Goal: Task Accomplishment & Management: Use online tool/utility

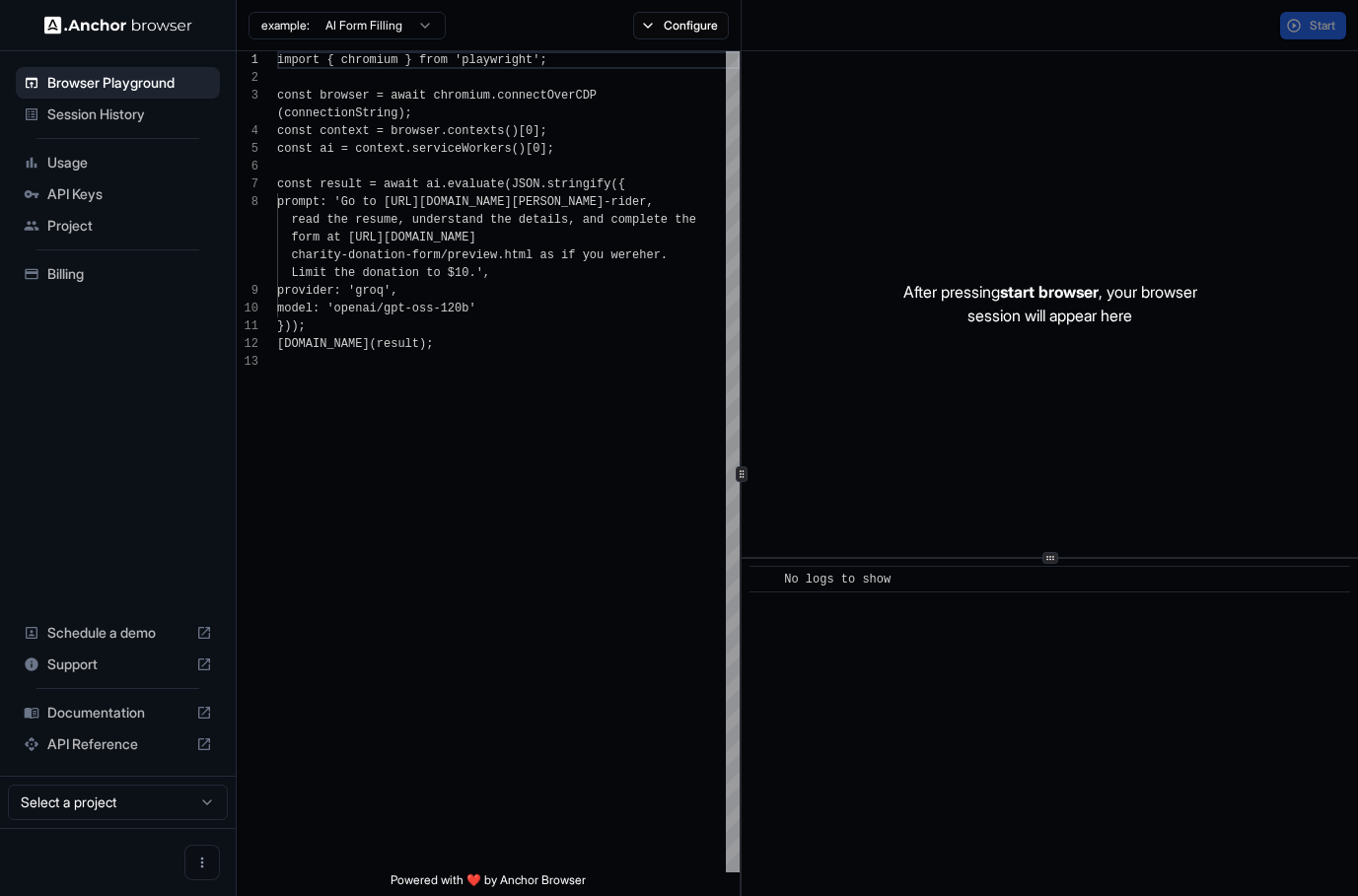
scroll to position [124, 0]
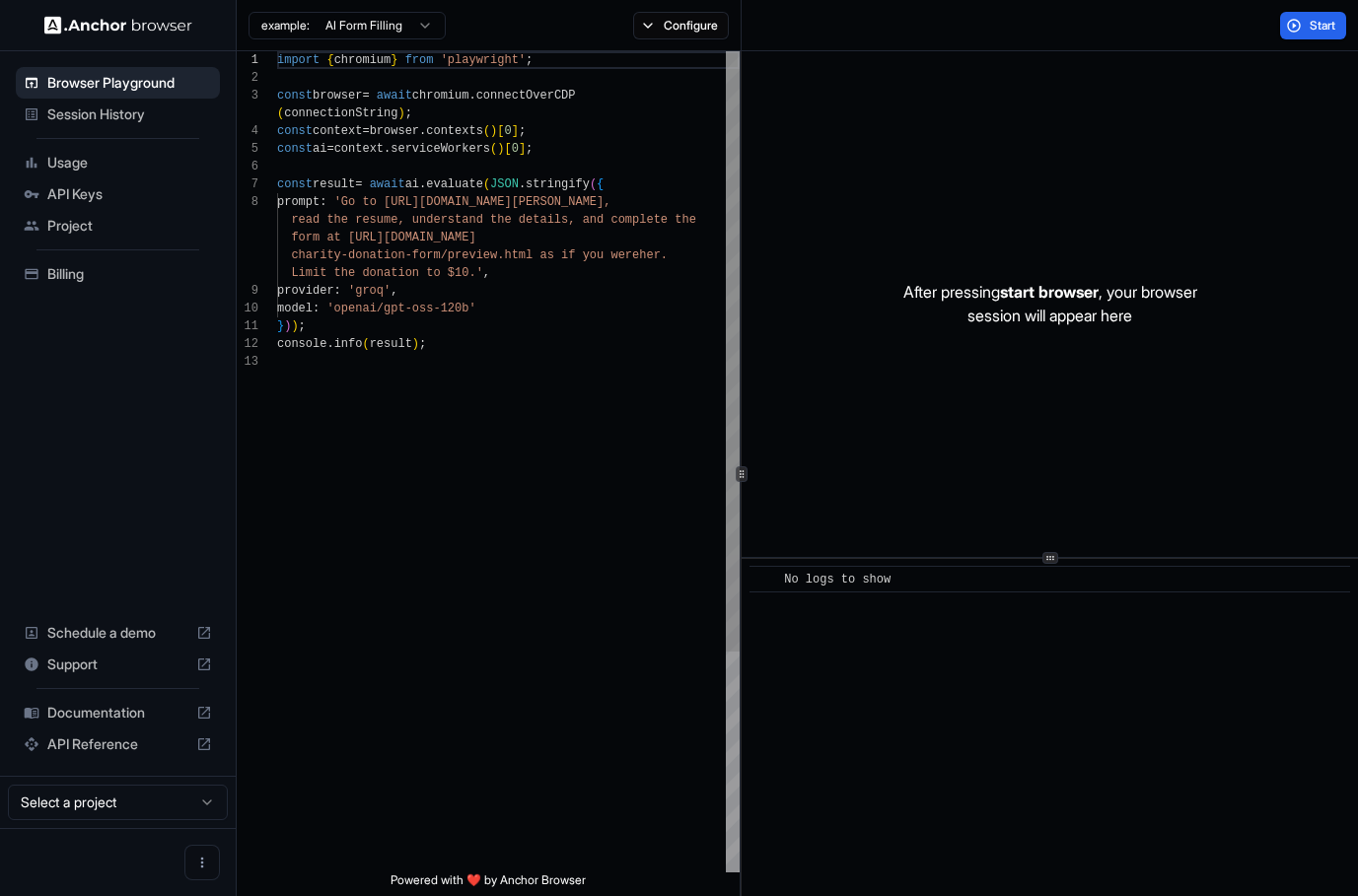
scroll to position [124, 0]
click at [632, 383] on div "import { chromium } from 'playwright' ; const browser = await chromium . connec…" at bounding box center [508, 613] width 462 height 1123
click at [1215, 137] on div "After pressing start browser , your browser session will appear here" at bounding box center [1050, 304] width 617 height 505
click at [515, 611] on div "import { chromium } from 'playwright' ; const browser = await chromium . connec…" at bounding box center [508, 613] width 462 height 1123
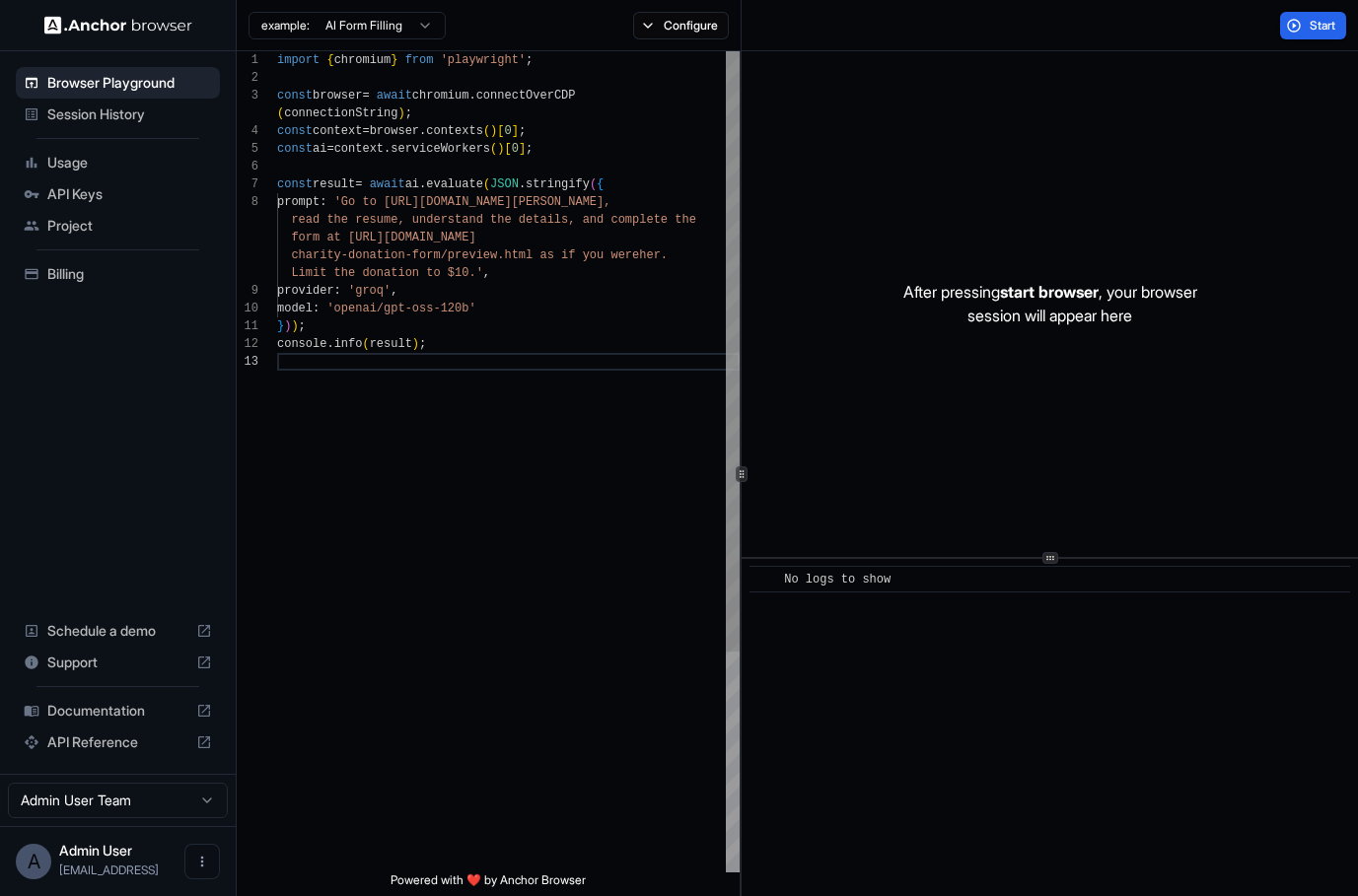
click at [485, 290] on div "import { chromium } from 'playwright' ; const browser = await chromium . connec…" at bounding box center [508, 613] width 462 height 1123
click at [359, 197] on div "import { chromium } from 'playwright' ; const browser = await chromium . connec…" at bounding box center [508, 613] width 462 height 1123
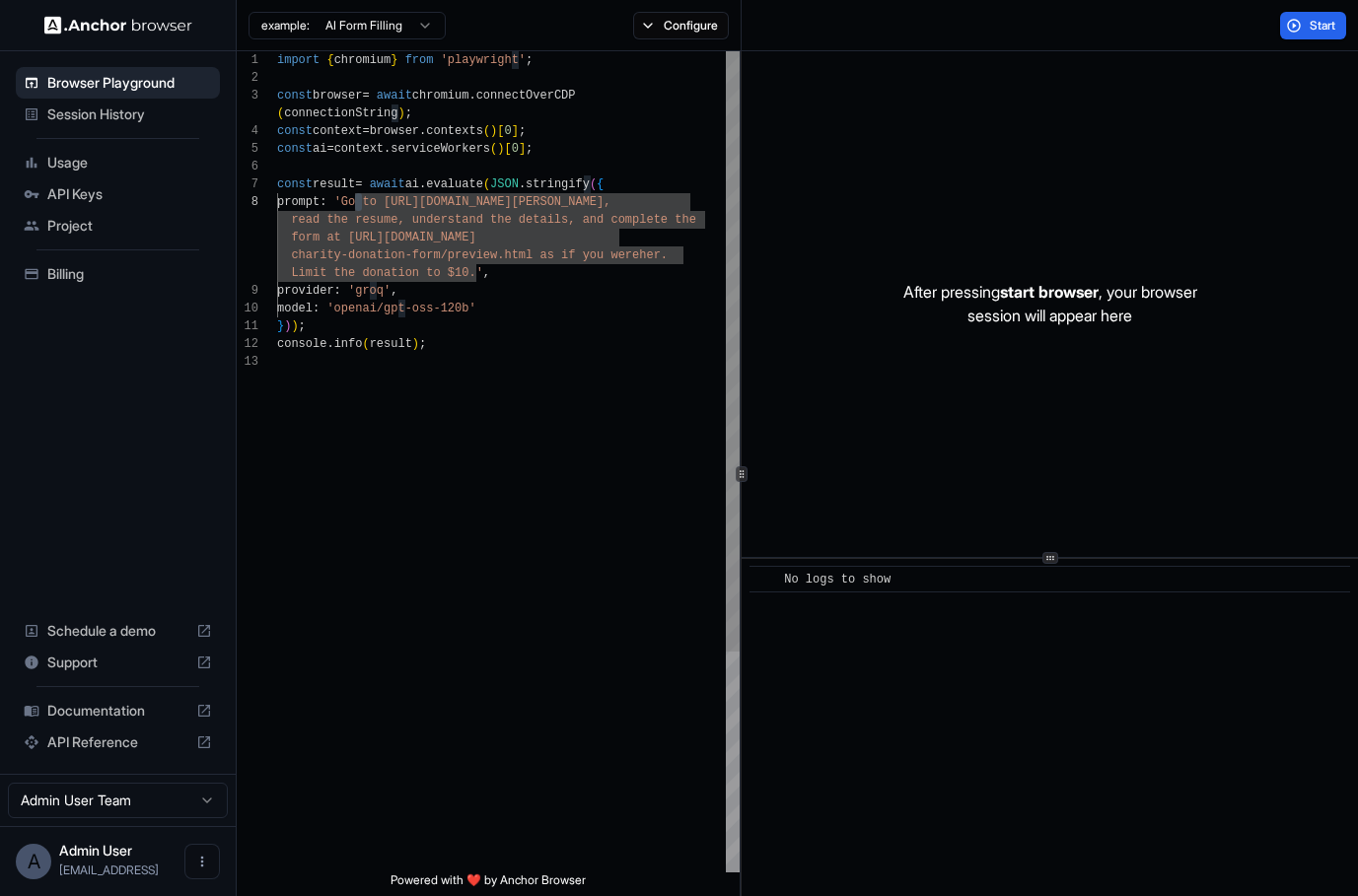
click at [398, 196] on div "import { chromium } from 'playwright' ; const browser = await chromium . connec…" at bounding box center [508, 613] width 462 height 1123
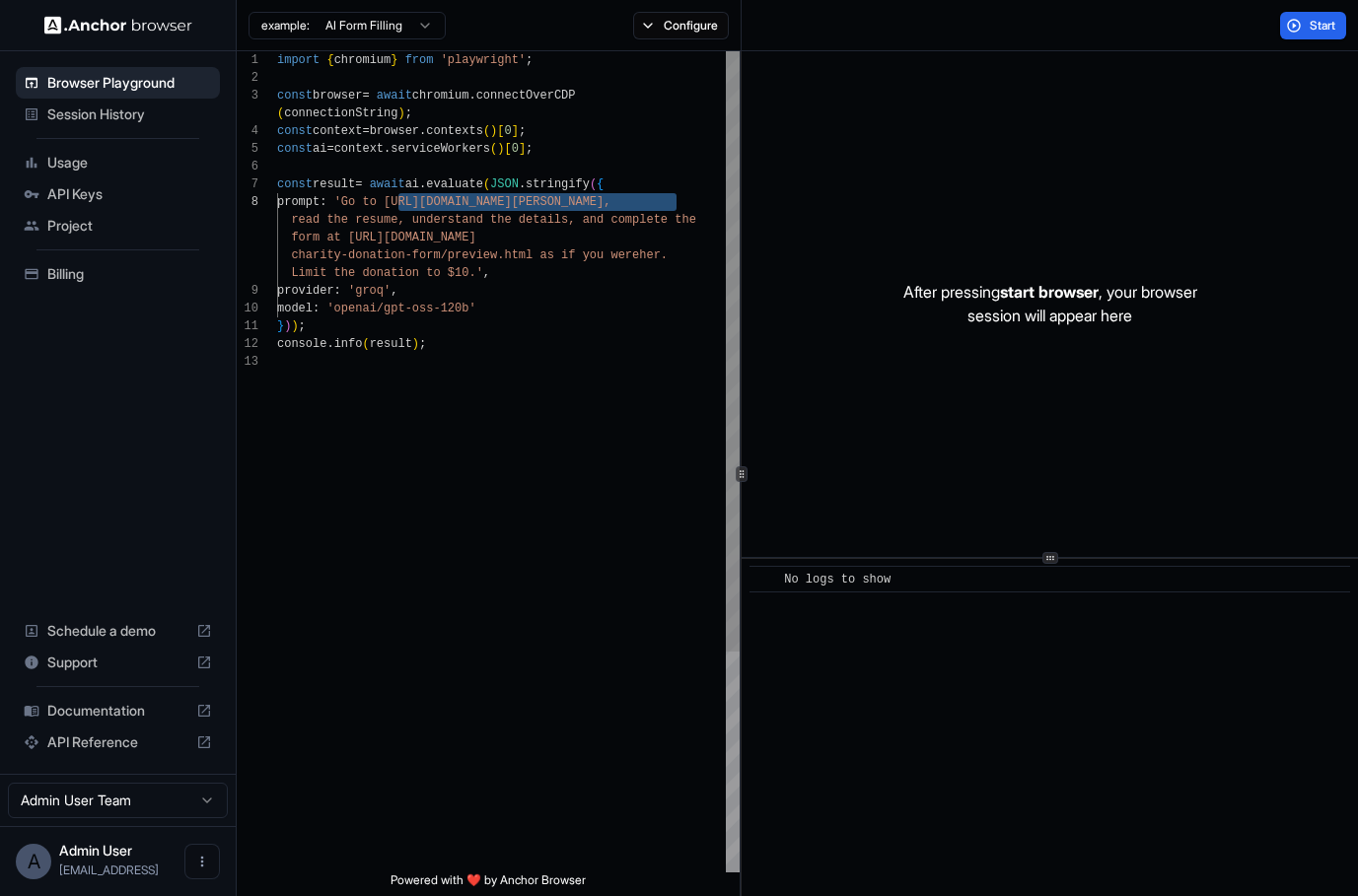
type textarea "**********"
click at [345, 234] on div "import { chromium } from 'playwright' ; const browser = await chromium . connec…" at bounding box center [508, 613] width 462 height 1123
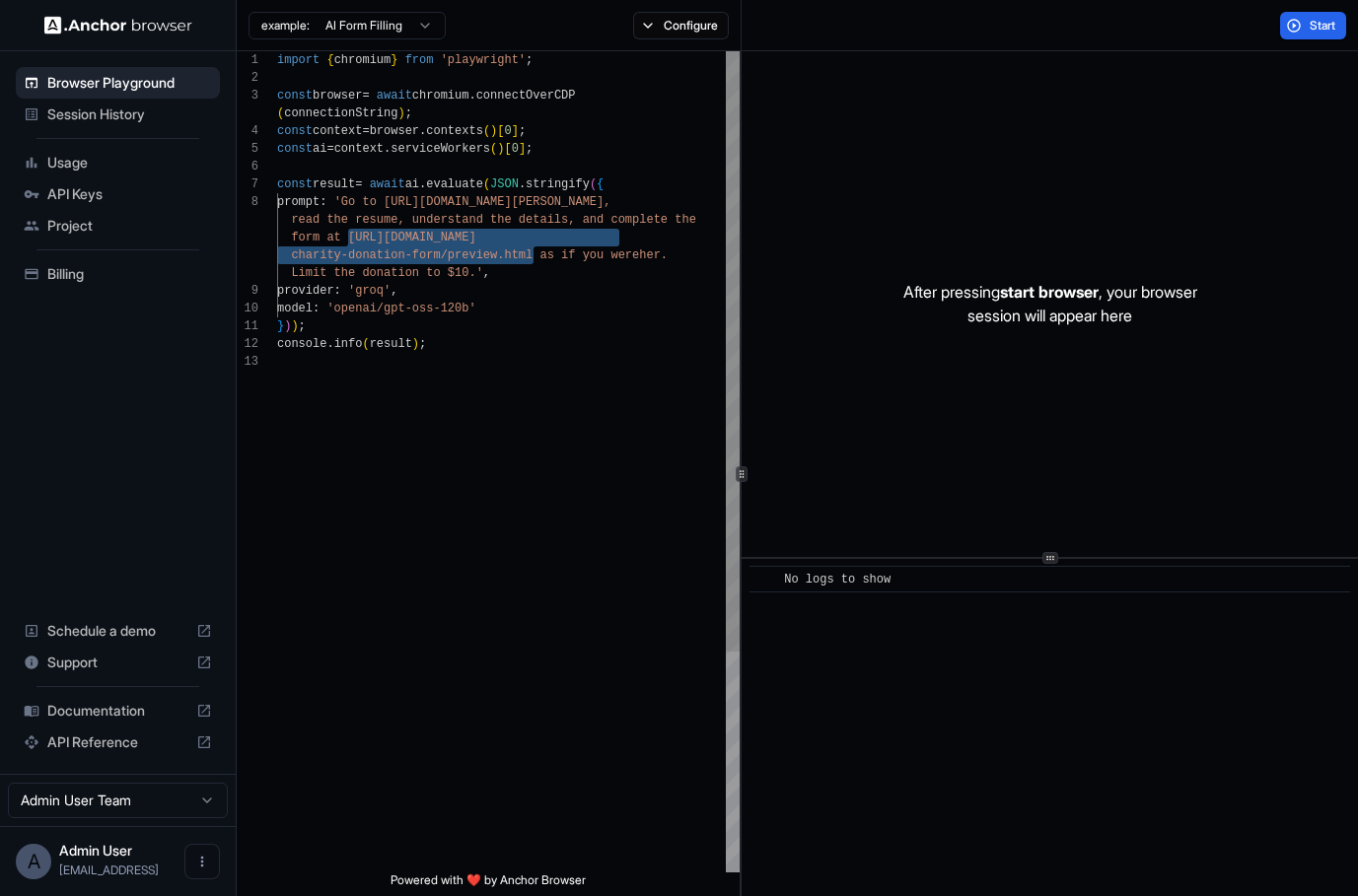
scroll to position [124, 0]
click at [492, 425] on div "import { chromium } from 'playwright' ; const browser = await chromium . connec…" at bounding box center [508, 613] width 462 height 1123
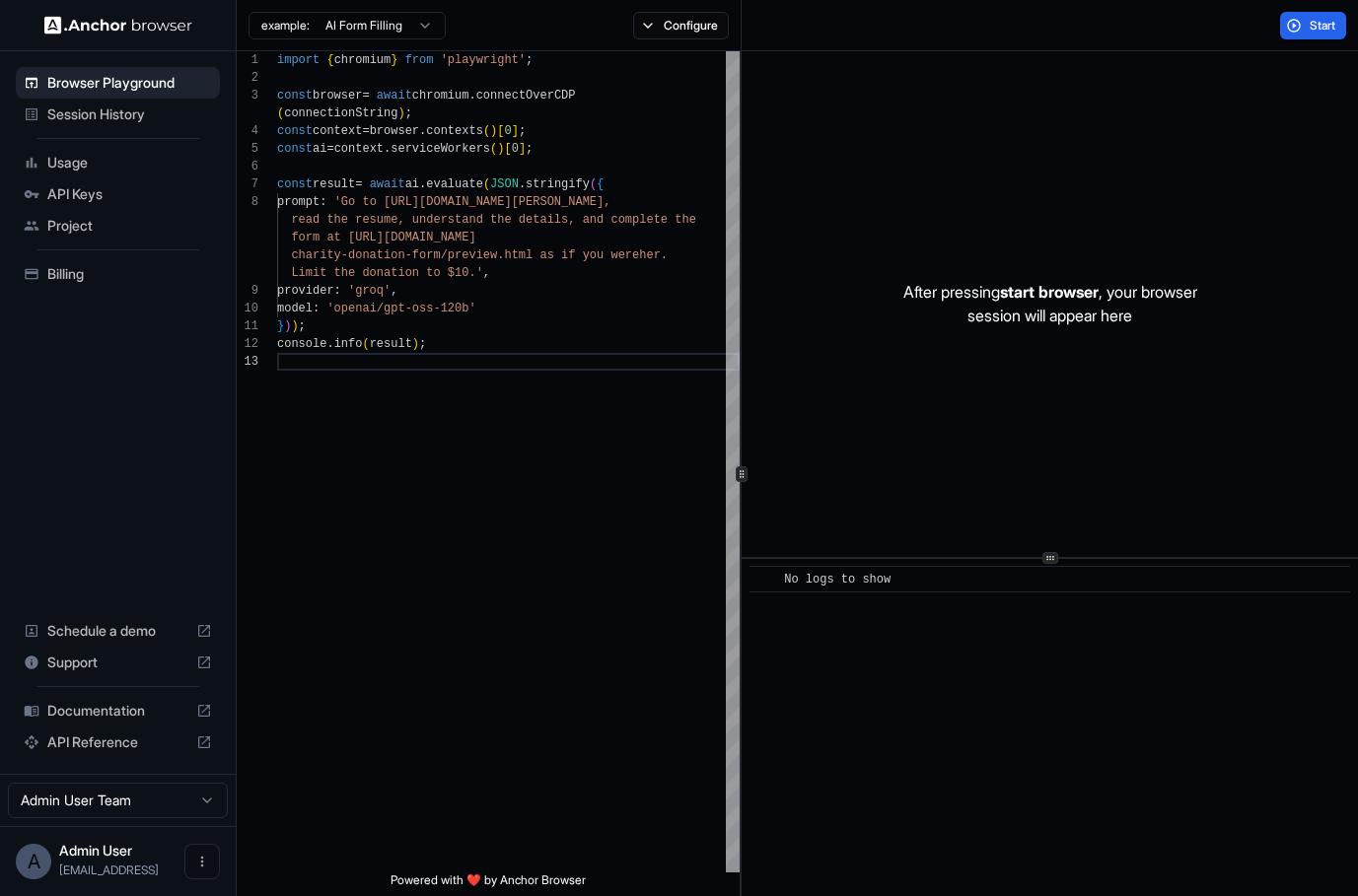
click at [94, 168] on span "Usage" at bounding box center [130, 163] width 165 height 20
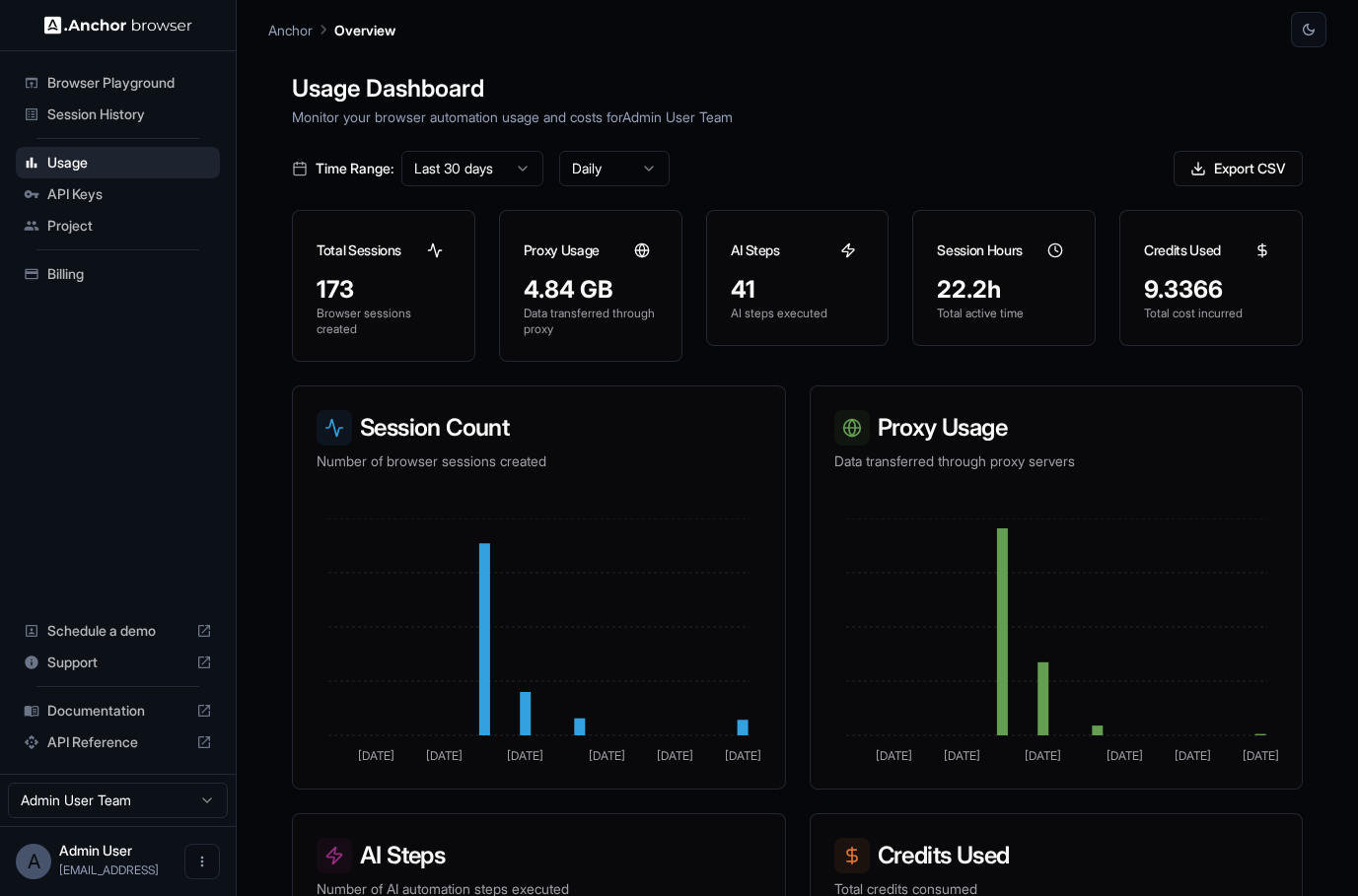
click at [129, 208] on div "API Keys" at bounding box center [118, 194] width 204 height 32
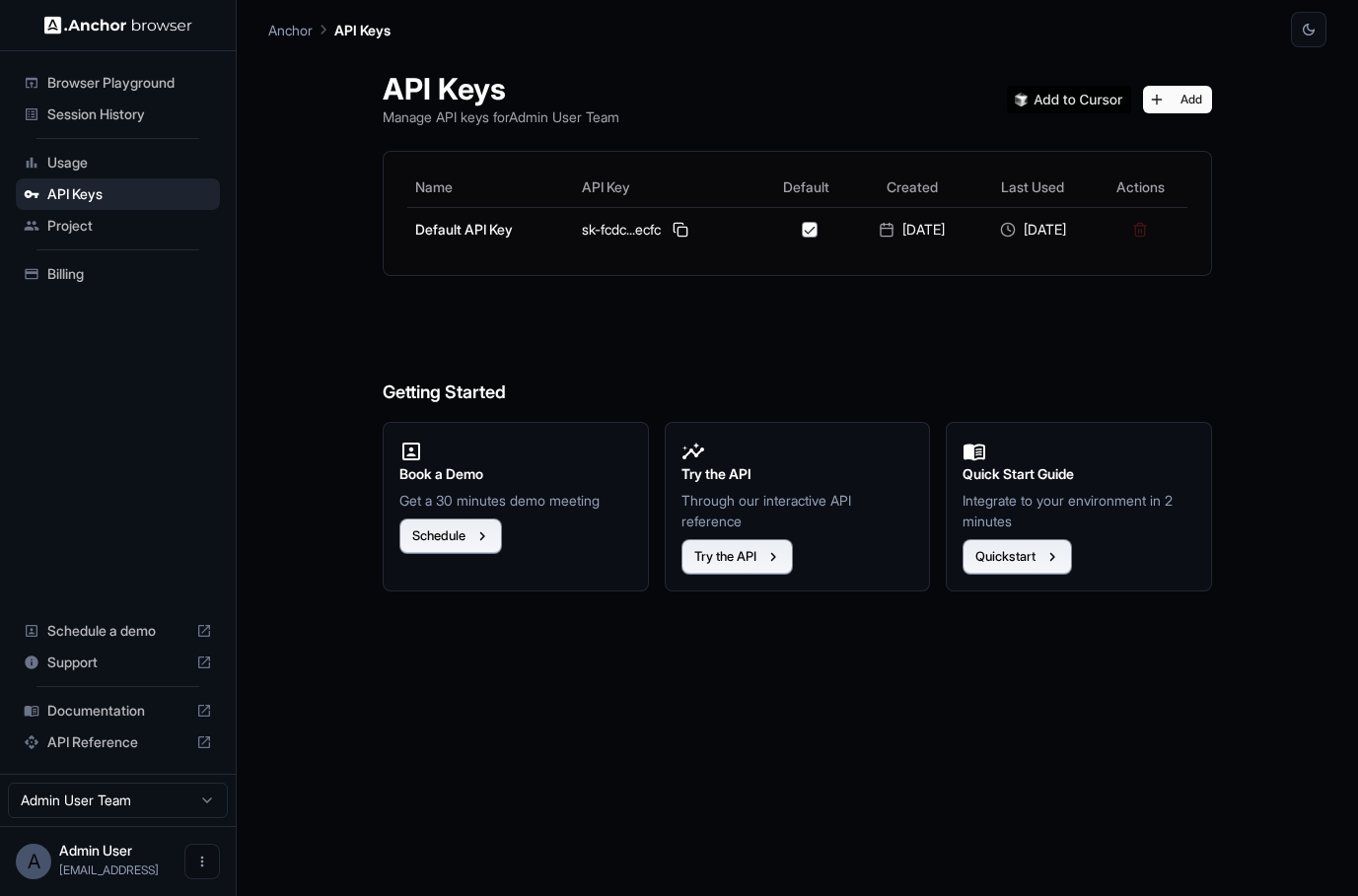
click at [99, 233] on span "Project" at bounding box center [130, 226] width 165 height 20
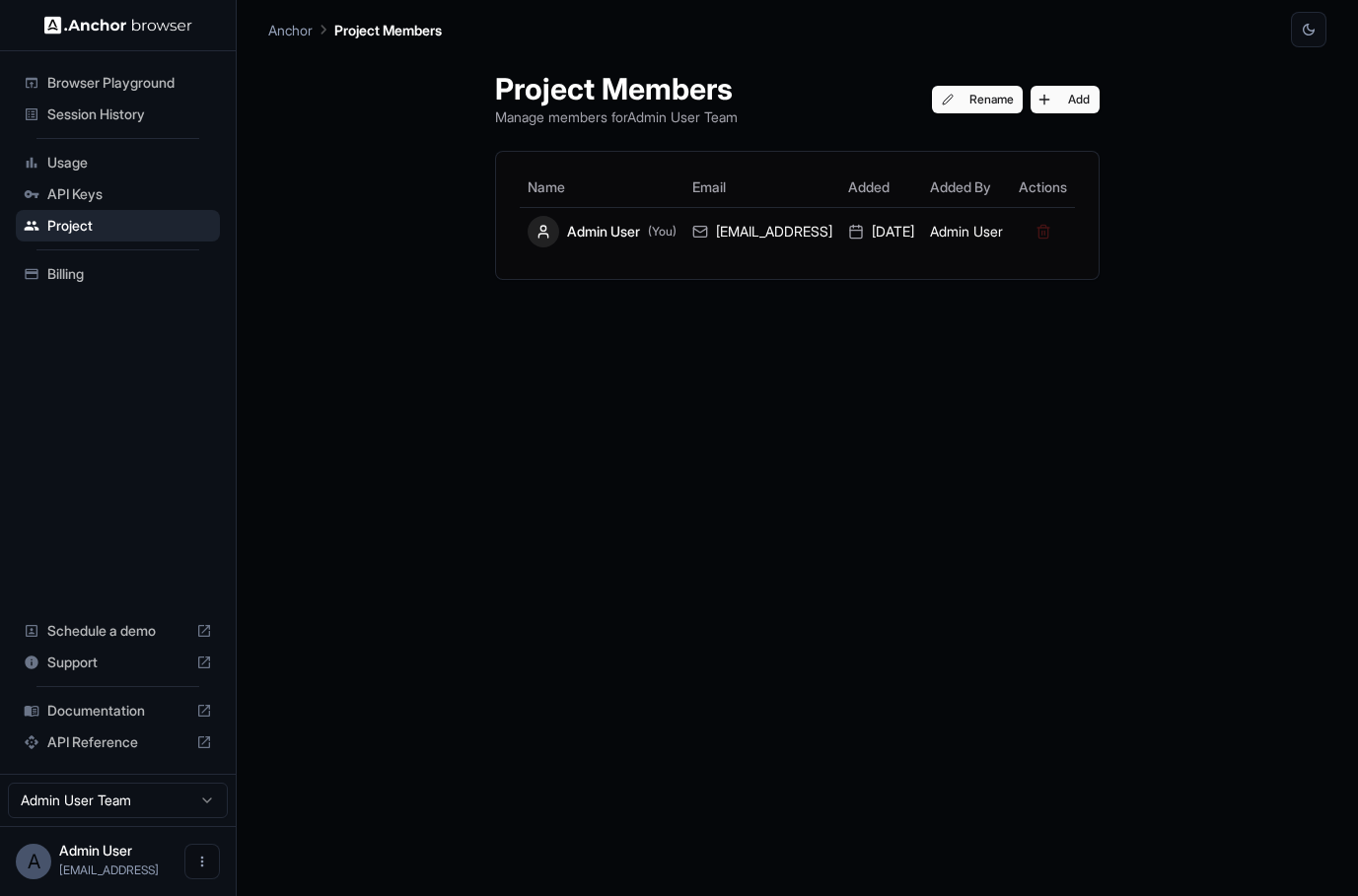
click at [90, 282] on span "Billing" at bounding box center [130, 275] width 165 height 20
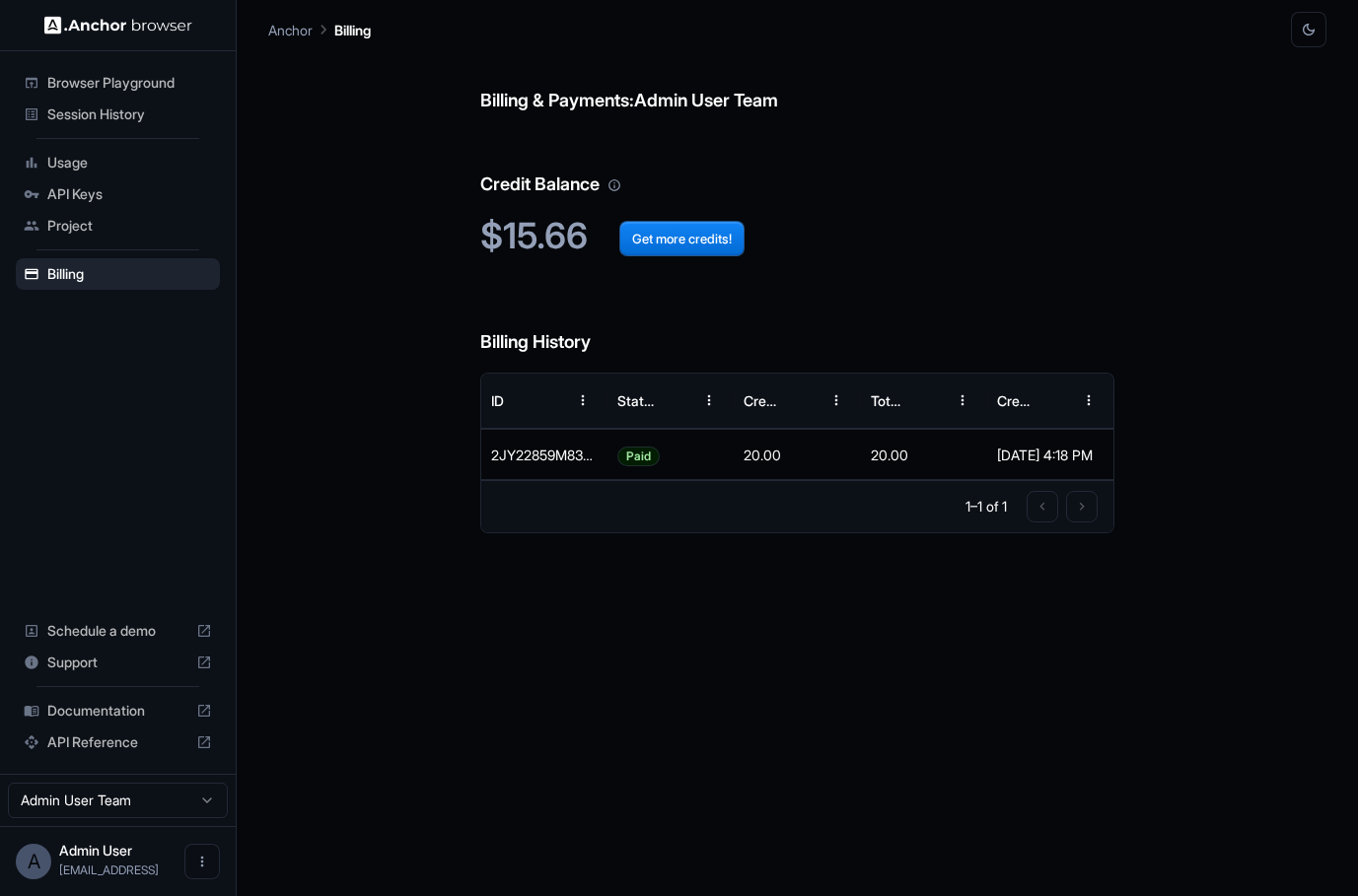
click at [1314, 45] on button "button" at bounding box center [1308, 30] width 36 height 36
click at [1314, 45] on div at bounding box center [679, 448] width 1358 height 896
click at [83, 87] on span "Browser Playground" at bounding box center [130, 83] width 165 height 20
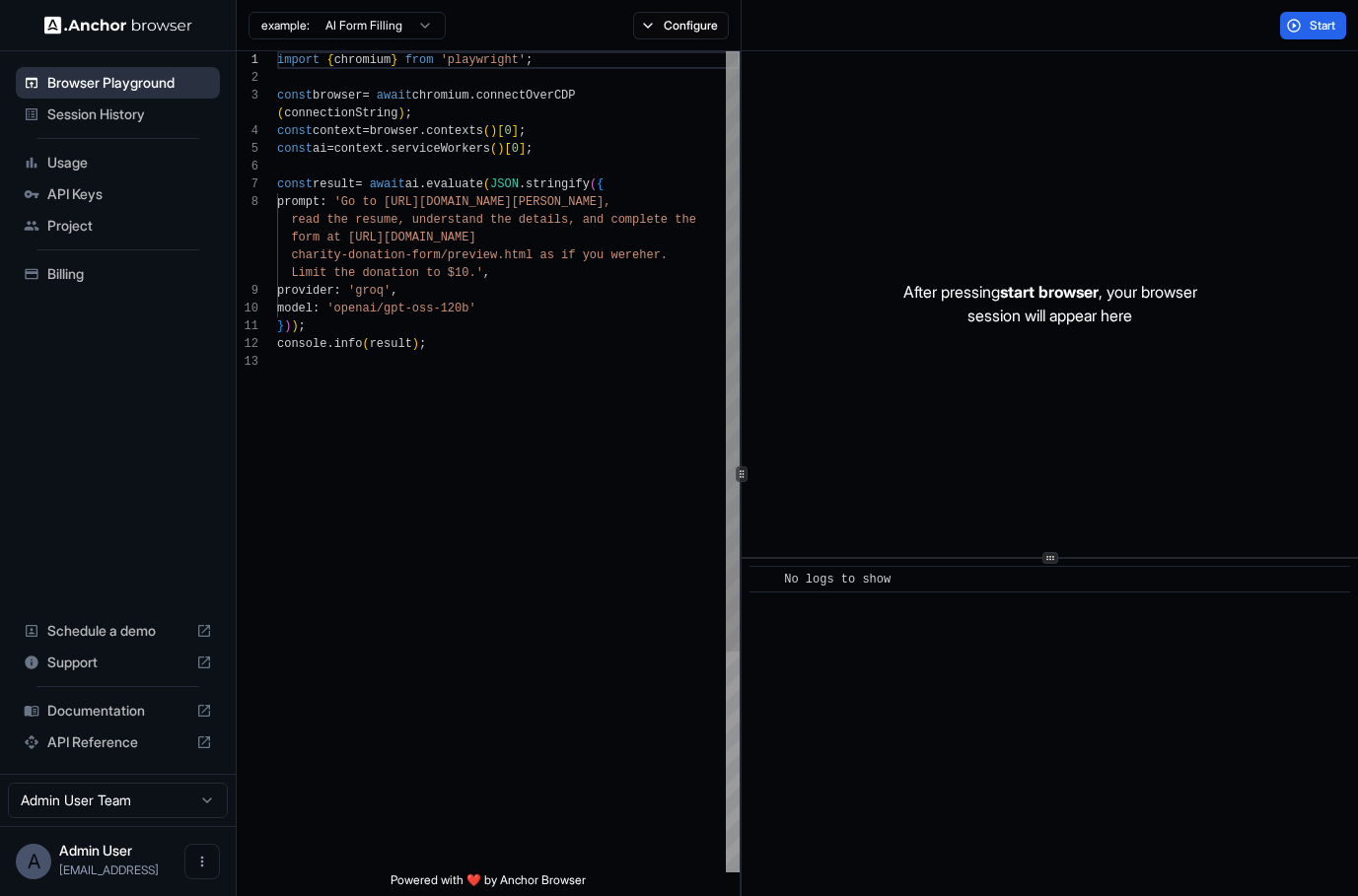
scroll to position [124, 0]
click at [81, 100] on div "Session History" at bounding box center [118, 114] width 204 height 32
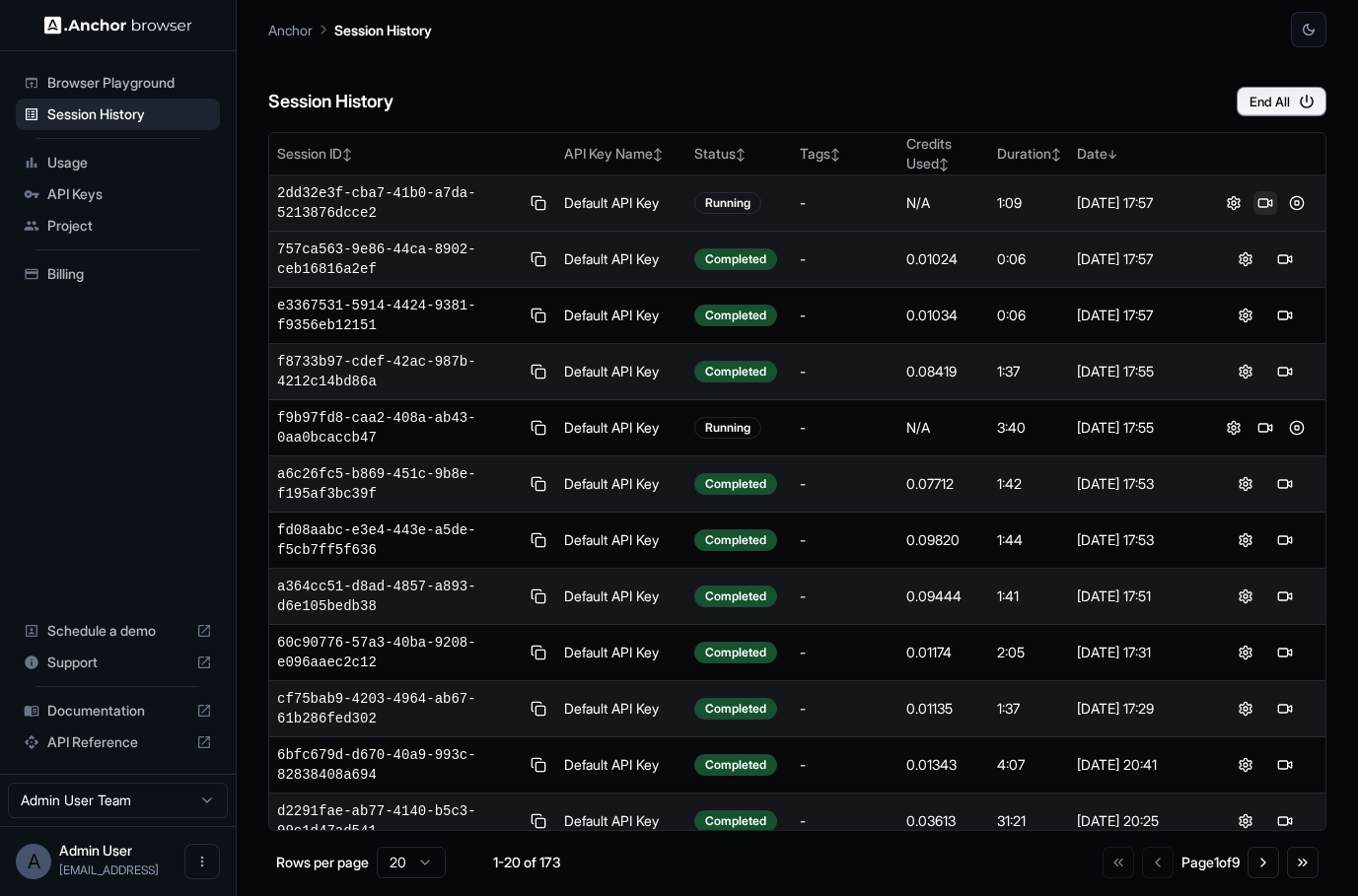
click at [1269, 199] on button at bounding box center [1265, 203] width 24 height 24
click at [1229, 202] on button at bounding box center [1233, 203] width 24 height 24
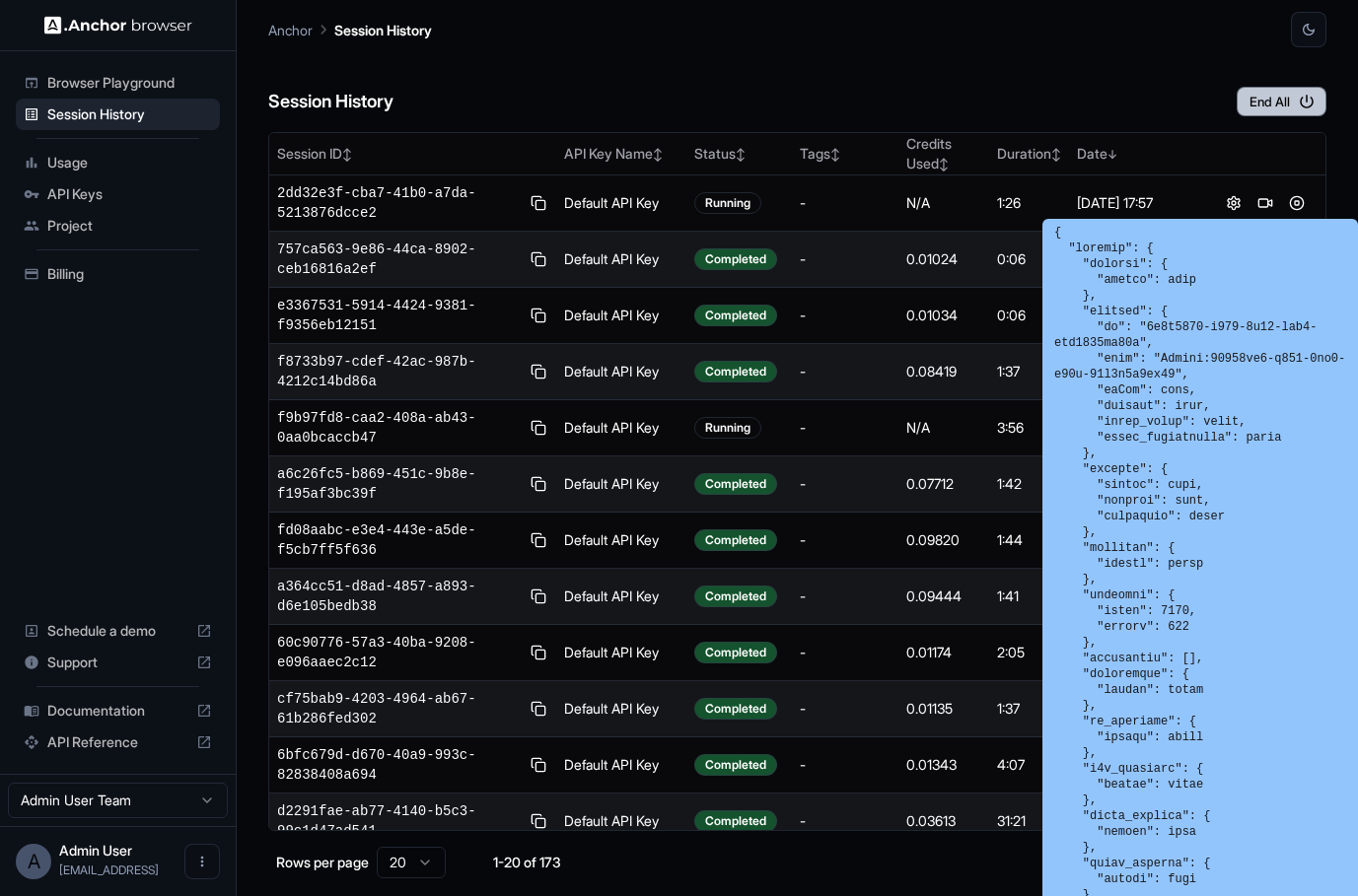
click at [1276, 104] on button "End All" at bounding box center [1281, 102] width 90 height 30
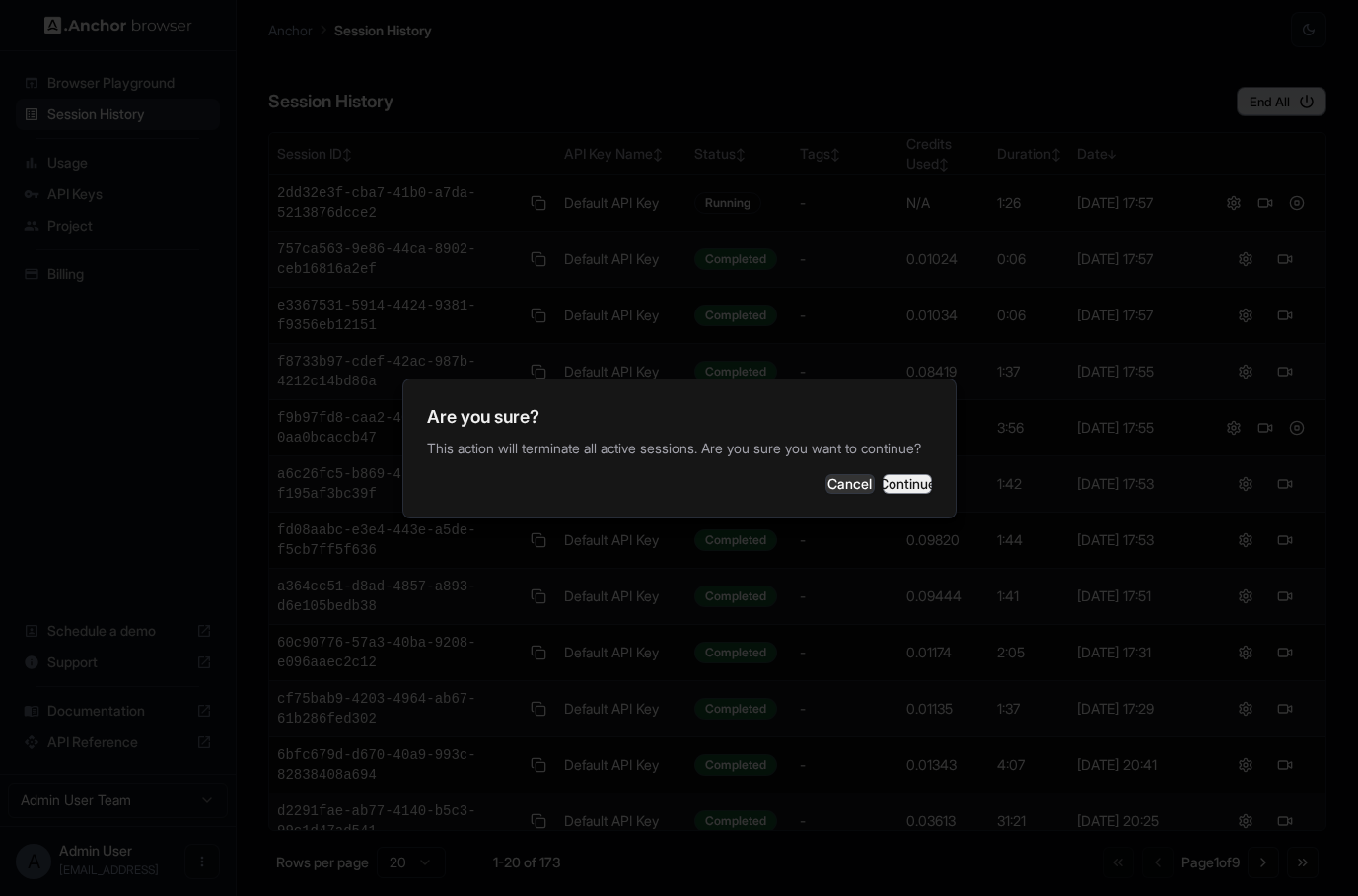
click at [899, 494] on button "Continue" at bounding box center [907, 484] width 50 height 20
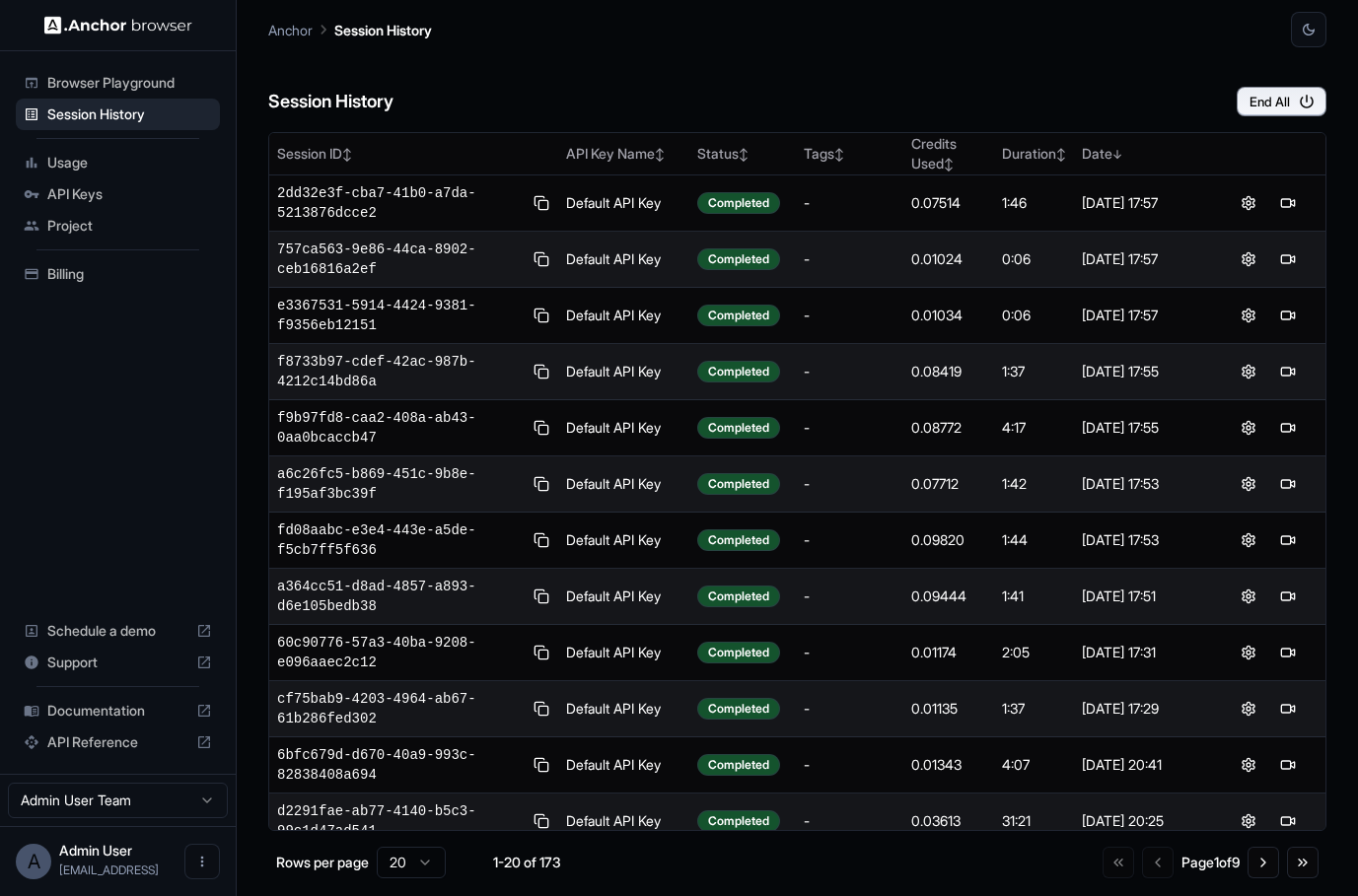
click at [95, 69] on div "Browser Playground" at bounding box center [118, 83] width 204 height 32
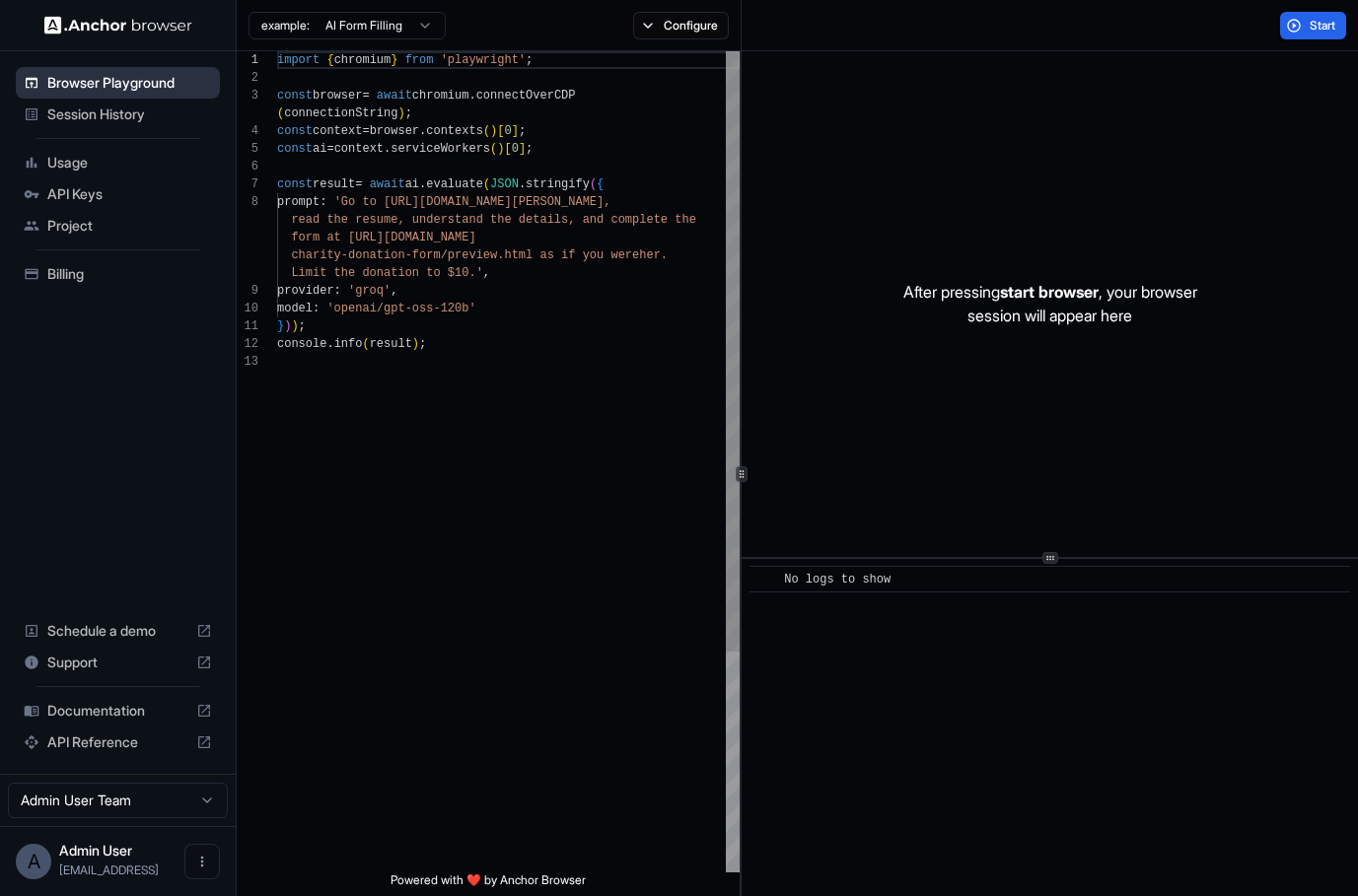
scroll to position [124, 0]
click at [364, 23] on html "Browser Playground Session History Usage API Keys Project Billing Schedule a de…" at bounding box center [679, 448] width 1358 height 896
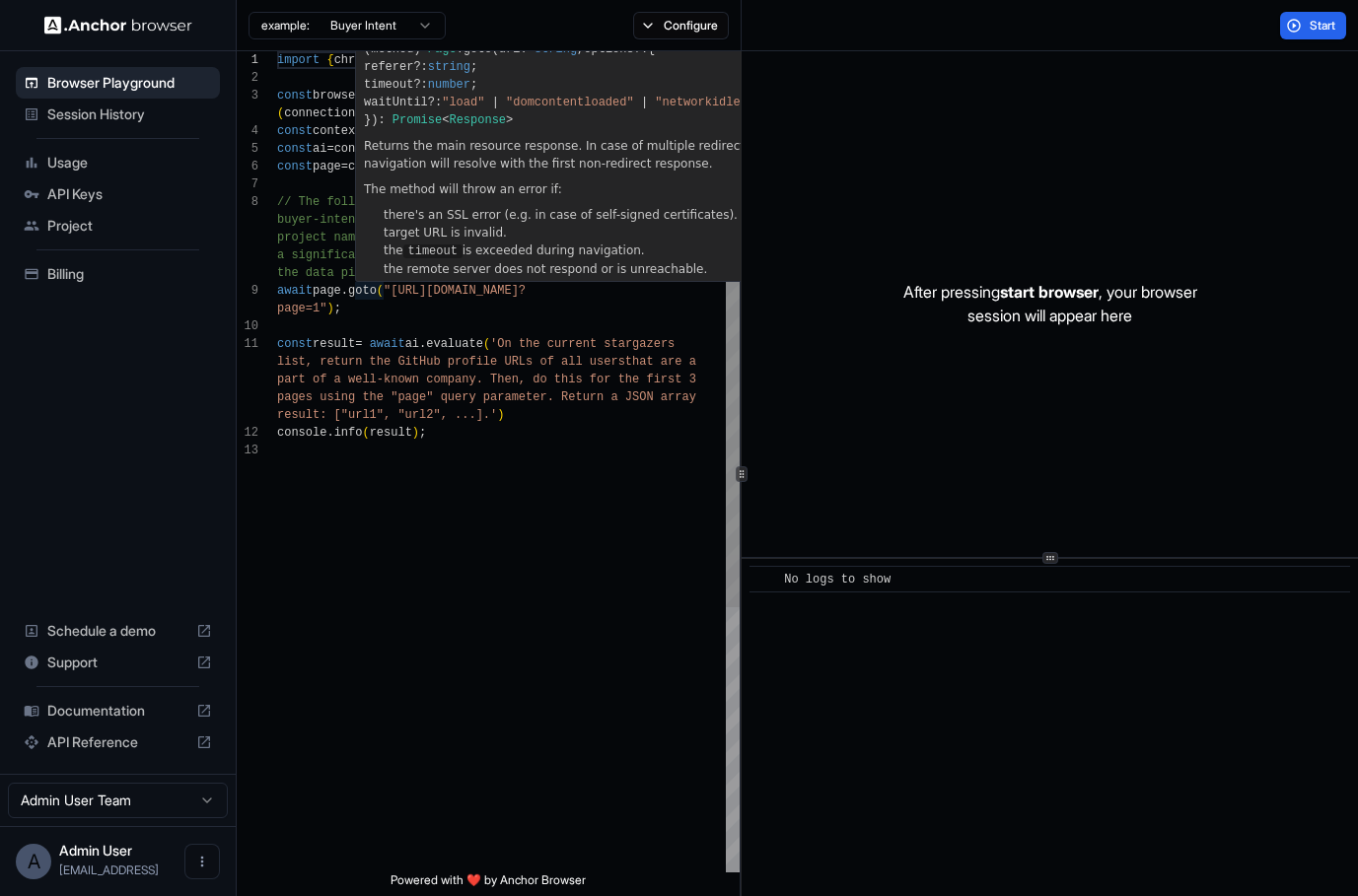
type textarea "**********"
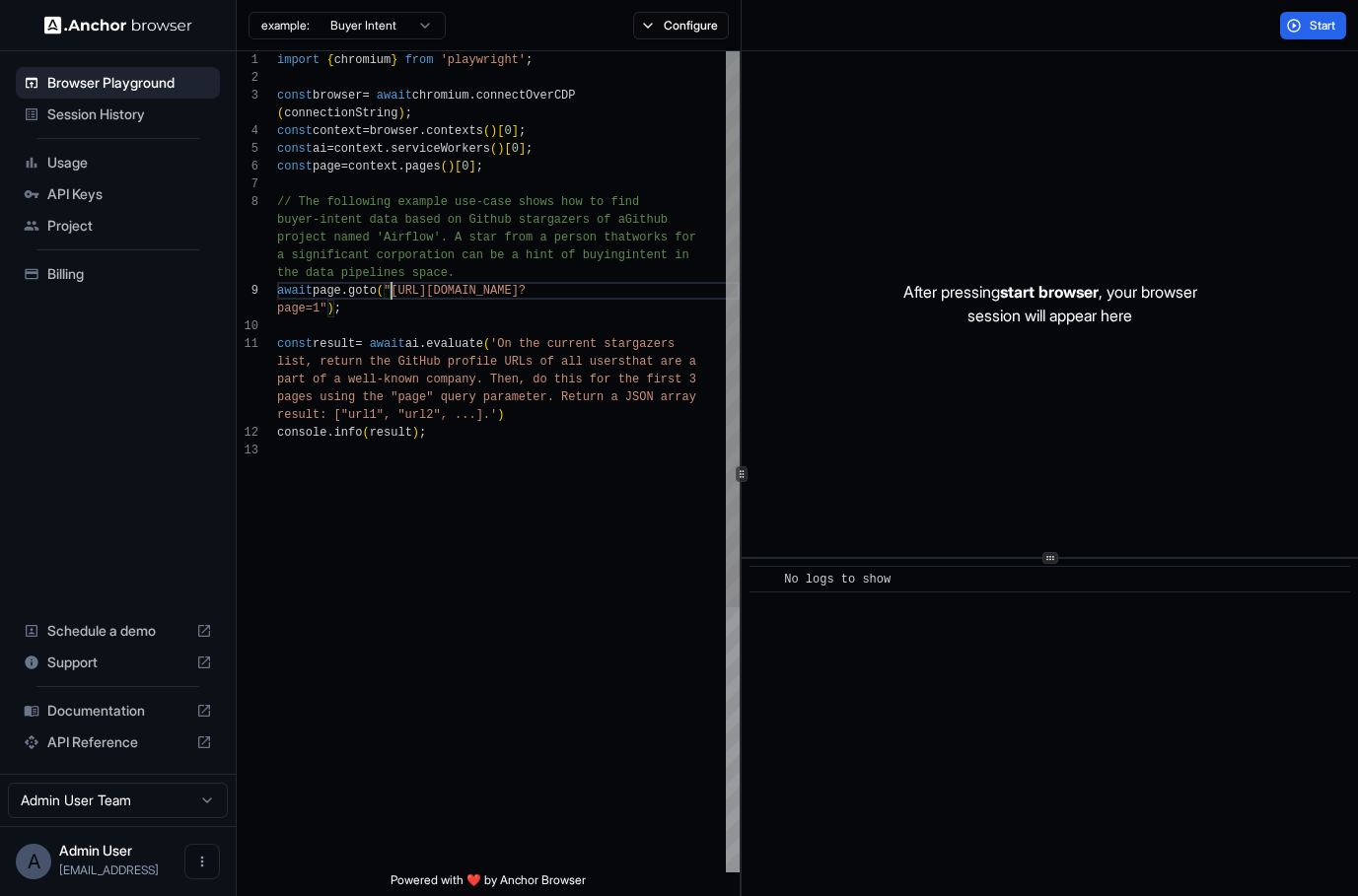
click at [395, 287] on div "import { chromium } from 'playwright' ; const browser = await chromium . connec…" at bounding box center [508, 657] width 462 height 1211
